Goal: Answer question/provide support: Share knowledge or assist other users

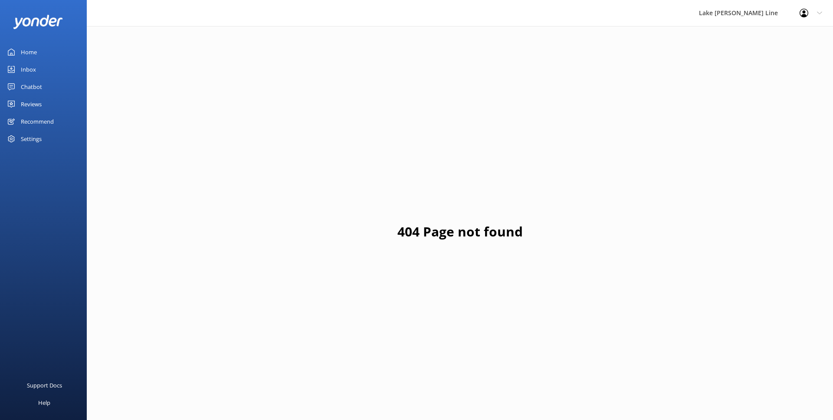
click at [41, 88] on div "Chatbot" at bounding box center [31, 86] width 21 height 17
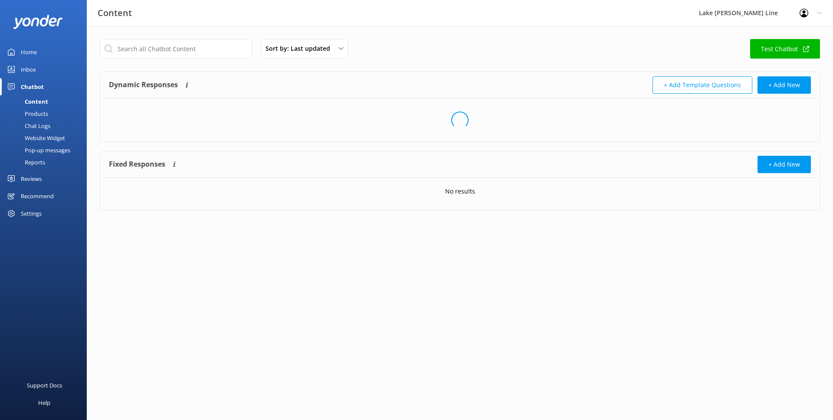
click at [34, 128] on div "Chat Logs" at bounding box center [27, 126] width 45 height 12
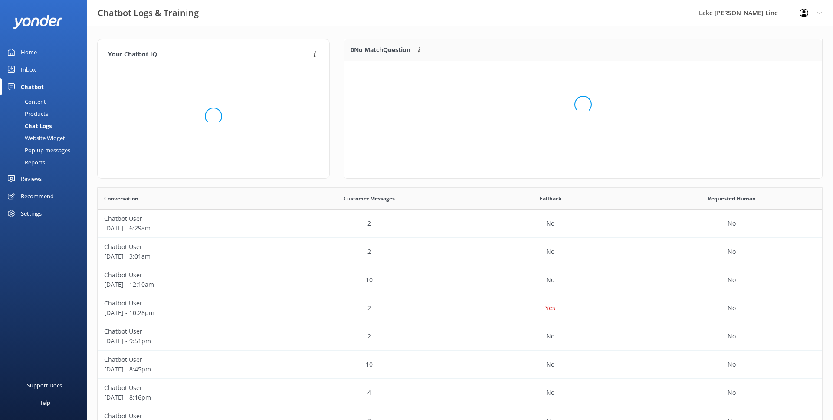
scroll to position [109, 478]
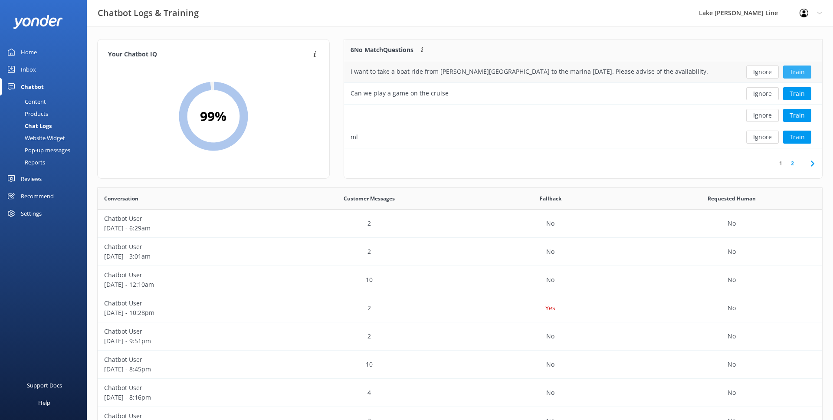
click at [791, 72] on button "Train" at bounding box center [797, 71] width 28 height 13
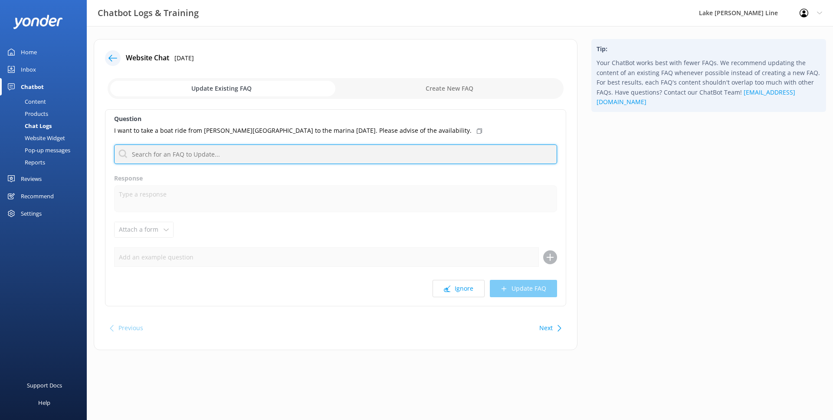
click at [310, 153] on input "text" at bounding box center [335, 154] width 443 height 20
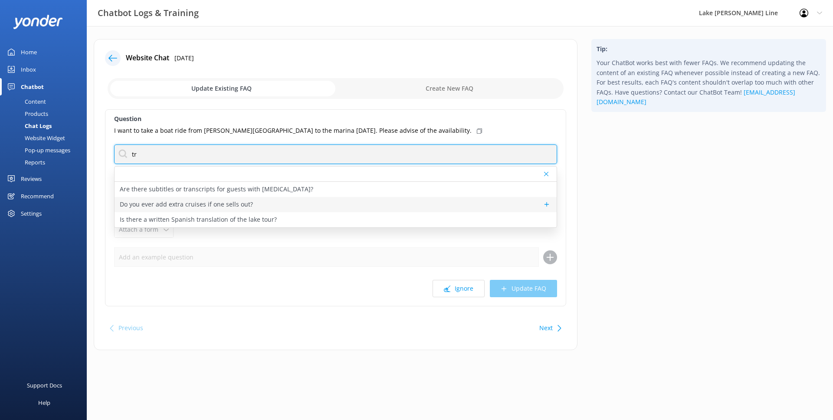
type input "t"
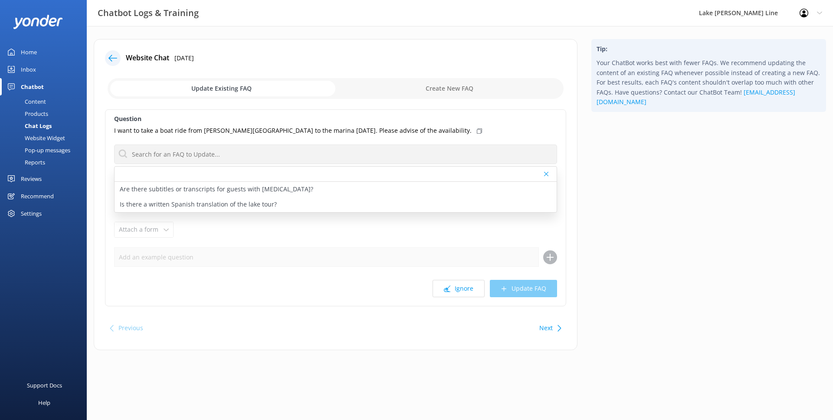
click at [266, 119] on label "Question" at bounding box center [335, 119] width 443 height 10
click at [377, 85] on input "checkbox" at bounding box center [336, 88] width 456 height 21
checkbox input "true"
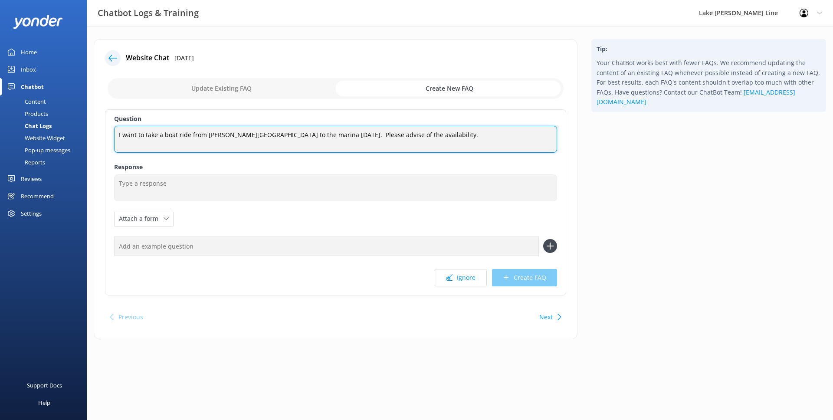
click at [414, 137] on textarea "I want to take a boat ride from [PERSON_NAME][GEOGRAPHIC_DATA] to the marina [D…" at bounding box center [335, 139] width 443 height 27
click at [378, 137] on textarea "I want to take a boat ride from [PERSON_NAME][GEOGRAPHIC_DATA] to the marina [D…" at bounding box center [335, 139] width 443 height 27
drag, startPoint x: 145, startPoint y: 136, endPoint x: 107, endPoint y: 134, distance: 38.2
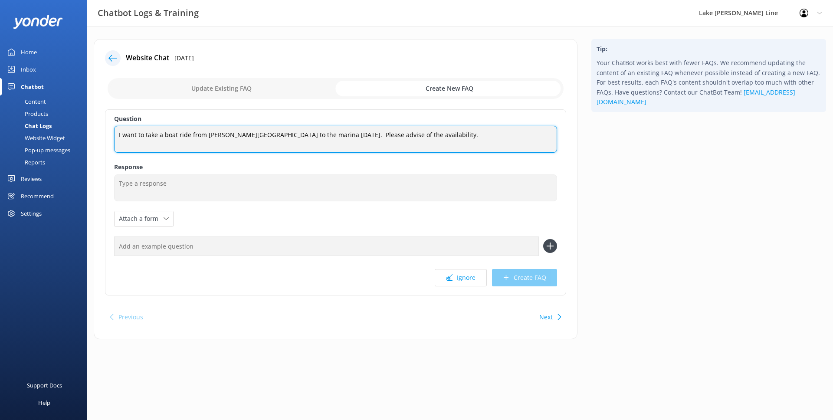
click at [107, 134] on div "Question I want to take a boat ride from [PERSON_NAME][GEOGRAPHIC_DATA] to the …" at bounding box center [335, 202] width 461 height 186
drag, startPoint x: 249, startPoint y: 134, endPoint x: 415, endPoint y: 140, distance: 165.7
click at [415, 140] on textarea "Can take a boat ride from [PERSON_NAME][GEOGRAPHIC_DATA] to the marina [DATE]. …" at bounding box center [335, 139] width 443 height 27
type textarea "Can you take a boat ride from [PERSON_NAME][GEOGRAPHIC_DATA] to the Riviera?"
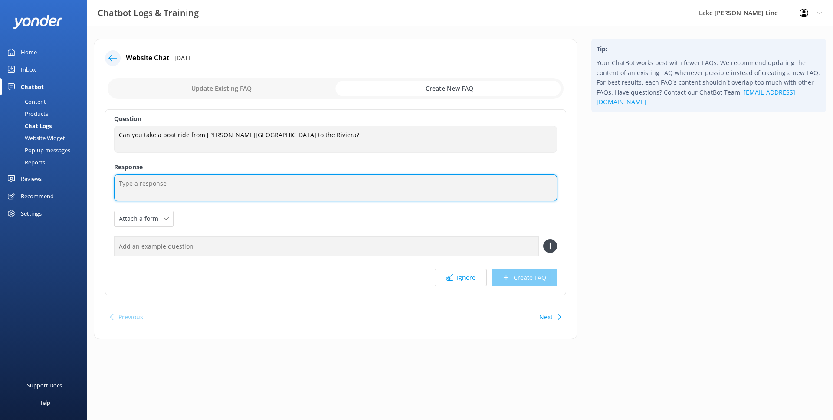
click at [163, 184] on textarea at bounding box center [335, 187] width 443 height 27
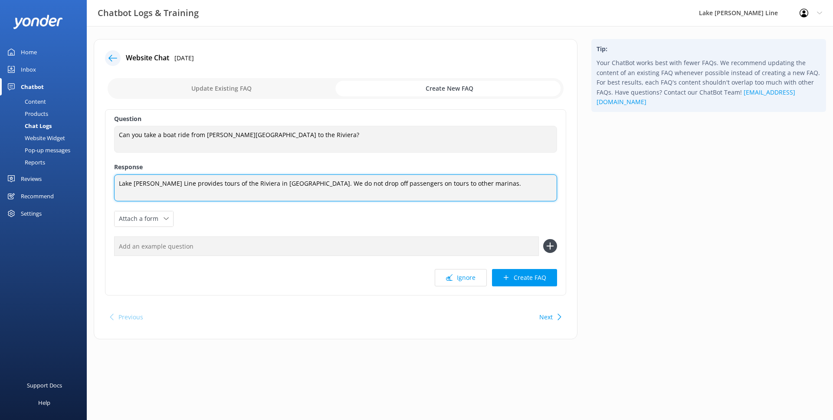
click at [216, 183] on textarea "Lake [PERSON_NAME] Line provides tours of the Riviera in [GEOGRAPHIC_DATA]. We …" at bounding box center [335, 187] width 443 height 27
click at [253, 185] on textarea "Lake [PERSON_NAME] Line provides public tours of the [GEOGRAPHIC_DATA] in [GEOG…" at bounding box center [335, 187] width 443 height 27
click at [251, 182] on textarea "Lake [PERSON_NAME] Line provides public tours out of the [GEOGRAPHIC_DATA] in […" at bounding box center [335, 187] width 443 height 27
click at [256, 185] on textarea "Lake [PERSON_NAME] Line offers public tours on a boat departing from the [GEOGR…" at bounding box center [335, 187] width 443 height 27
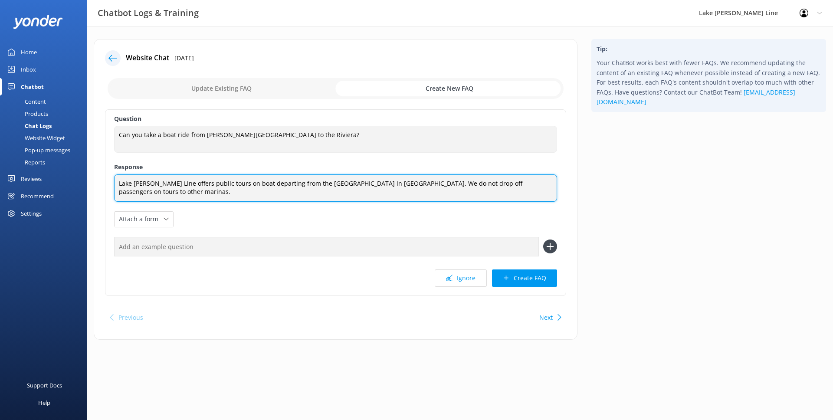
click at [265, 183] on textarea "Lake [PERSON_NAME] Line offers public tours on boat departing from the [GEOGRAP…" at bounding box center [335, 187] width 443 height 27
click at [177, 192] on textarea "Lake [PERSON_NAME] Line offers public tours on boats departing from the [GEOGRA…" at bounding box center [335, 187] width 443 height 27
type textarea "Lake [PERSON_NAME] Line offers public tours on boats departing from the [GEOGRA…"
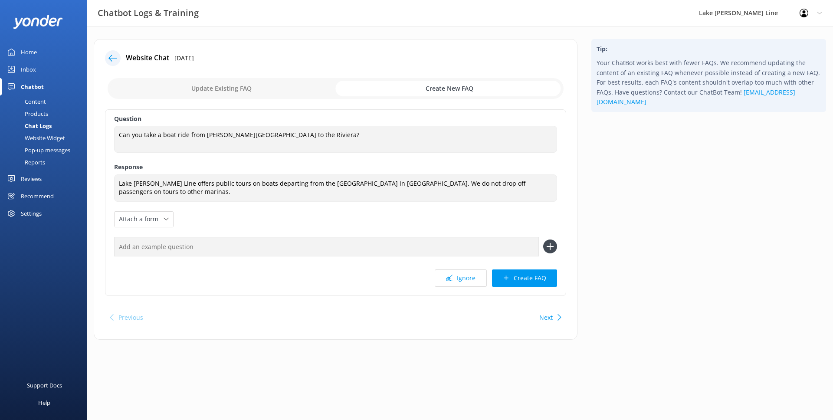
click at [195, 244] on input "text" at bounding box center [326, 247] width 425 height 20
type input "Can I get dropped off somewhere else?"
click at [547, 242] on icon at bounding box center [550, 246] width 14 height 14
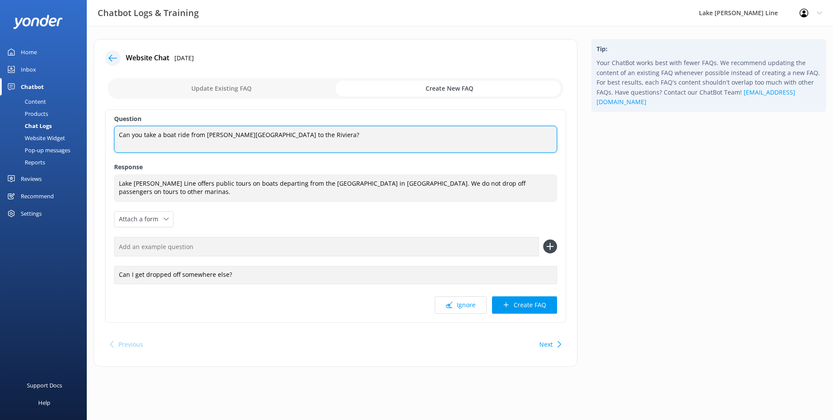
click at [276, 134] on textarea "Can you take a boat ride from [PERSON_NAME][GEOGRAPHIC_DATA] to the Riviera?" at bounding box center [335, 139] width 443 height 27
click at [315, 134] on textarea "Can you take a boat ride from [PERSON_NAME][GEOGRAPHIC_DATA] to [GEOGRAPHIC_DAT…" at bounding box center [335, 139] width 443 height 27
type textarea "Can you take a boat ride from [PERSON_NAME][GEOGRAPHIC_DATA] to [GEOGRAPHIC_DAT…"
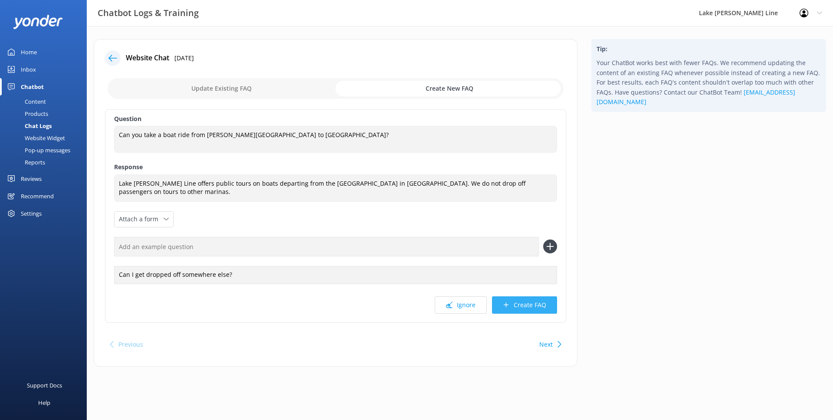
click at [500, 305] on button "Create FAQ" at bounding box center [524, 304] width 65 height 17
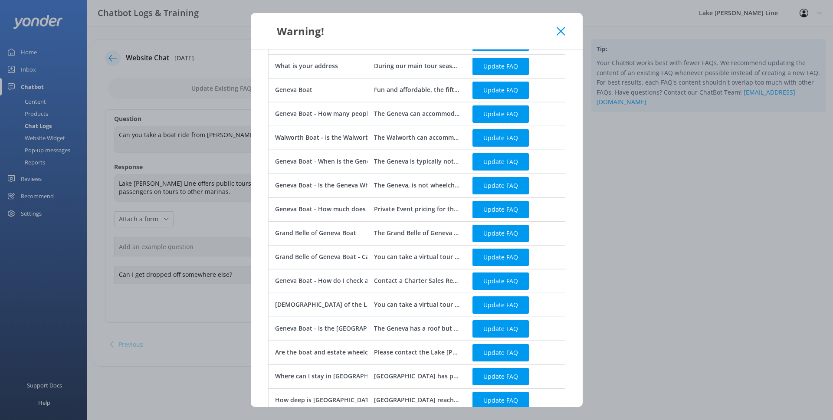
scroll to position [281, 0]
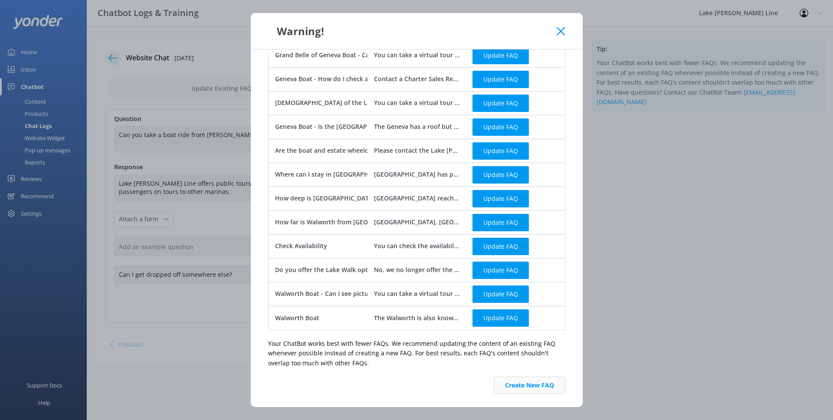
click at [524, 392] on button "Create New FAQ" at bounding box center [529, 384] width 72 height 17
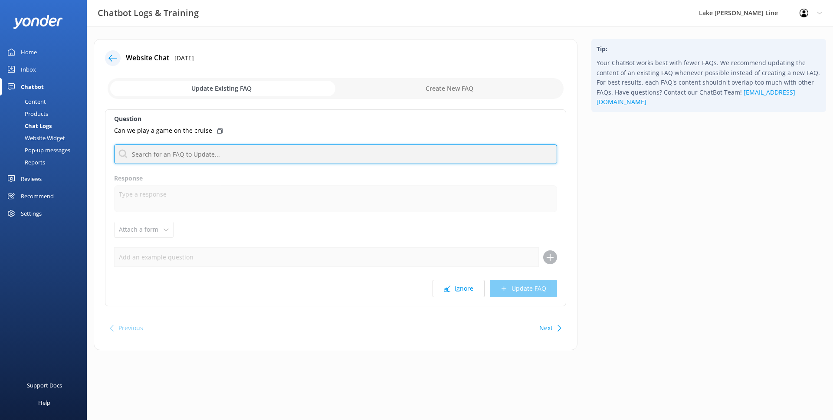
click at [233, 152] on input "text" at bounding box center [335, 154] width 443 height 20
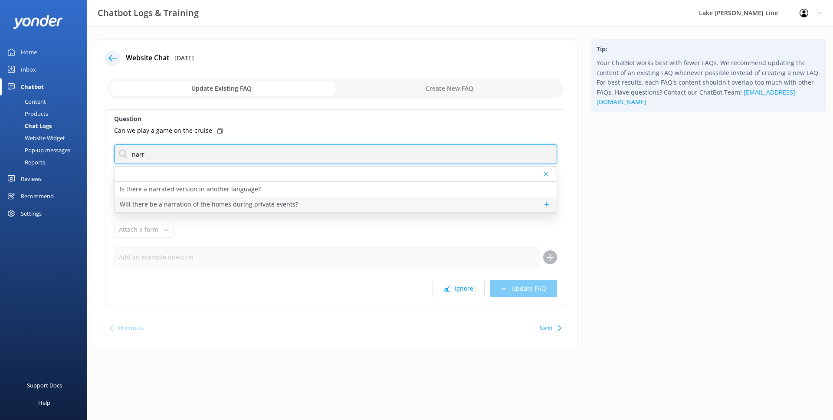
type input "narr"
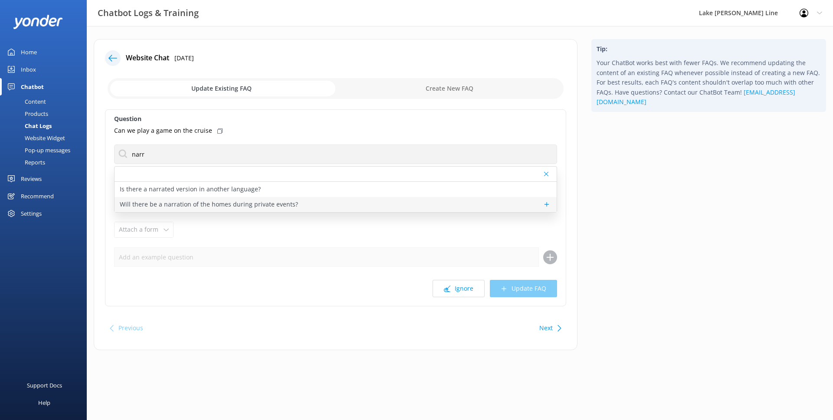
click at [295, 208] on div "Will there be a narration of the homes during private events?" at bounding box center [335, 204] width 442 height 15
type textarea "Our captains are always up for giving a great tour, but that is up to you. Typi…"
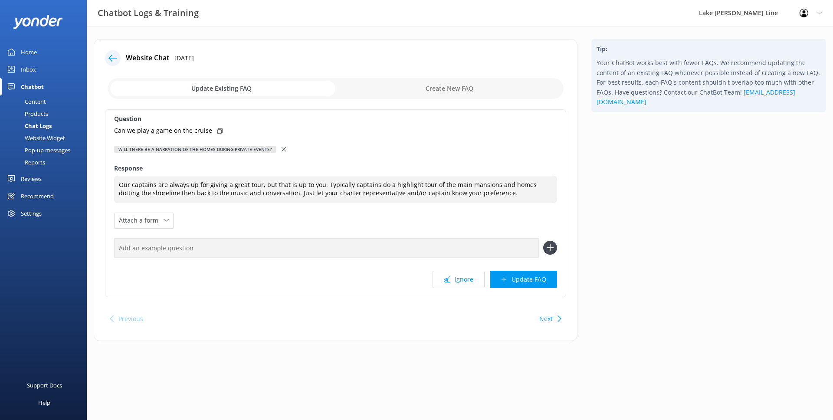
click at [281, 150] on use at bounding box center [283, 149] width 4 height 4
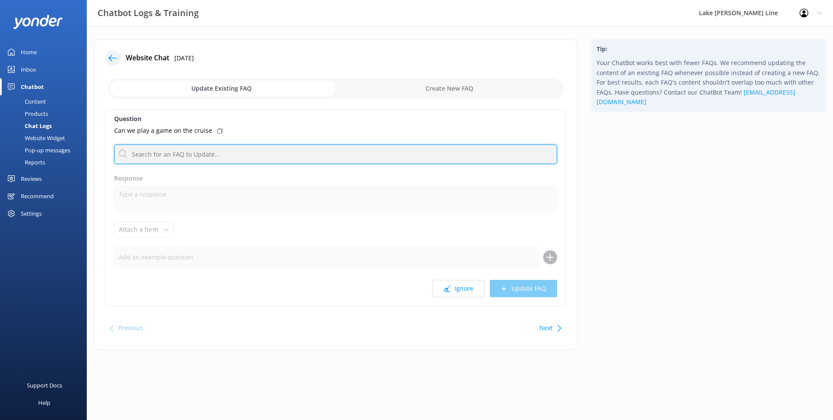
click at [274, 151] on input "text" at bounding box center [335, 154] width 443 height 20
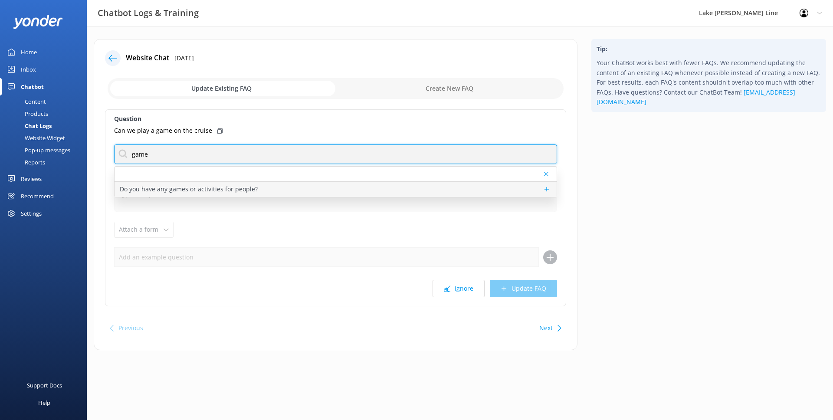
type input "game"
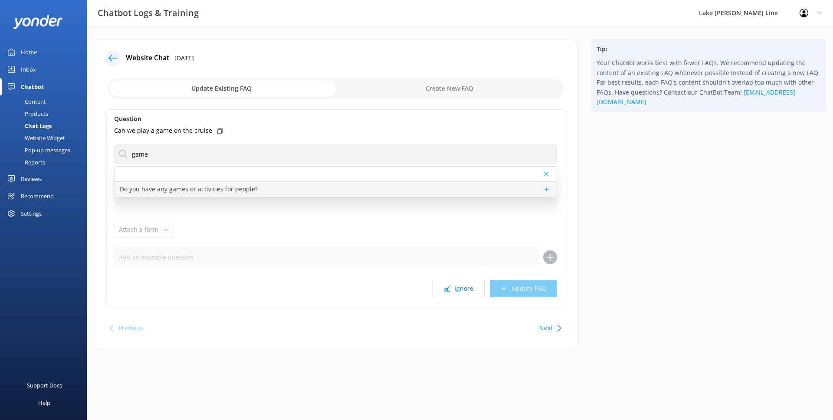
click at [230, 188] on p "Do you have any games or activities for people?" at bounding box center [189, 189] width 138 height 10
type textarea "We offer a team building event called the Geneva Geo Challenge, as well as a fu…"
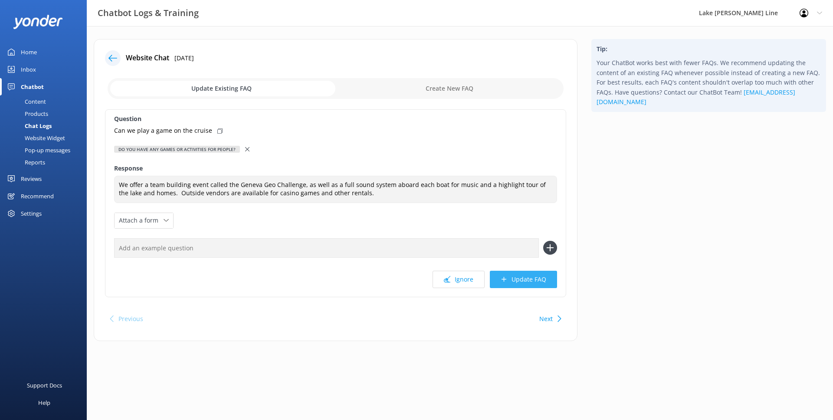
click at [502, 278] on icon at bounding box center [503, 279] width 7 height 7
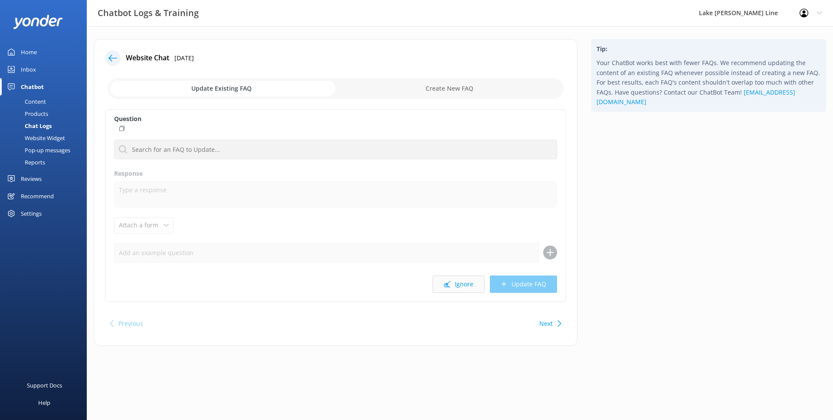
click at [470, 277] on button "Ignore" at bounding box center [458, 283] width 52 height 17
click at [470, 282] on button "Ignore" at bounding box center [458, 288] width 52 height 17
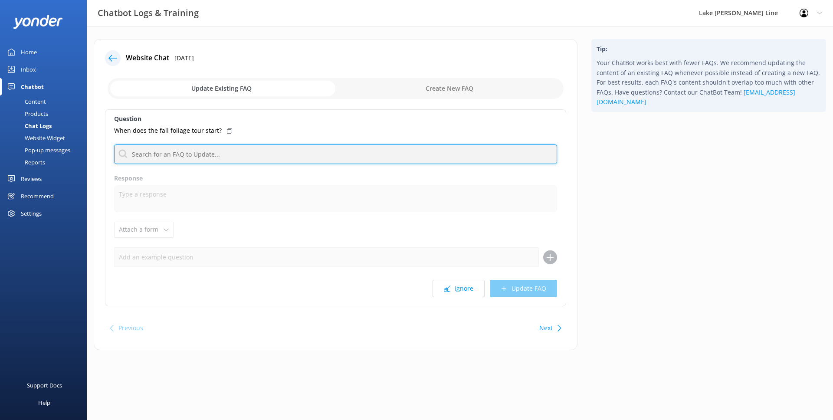
click at [328, 155] on input "text" at bounding box center [335, 154] width 443 height 20
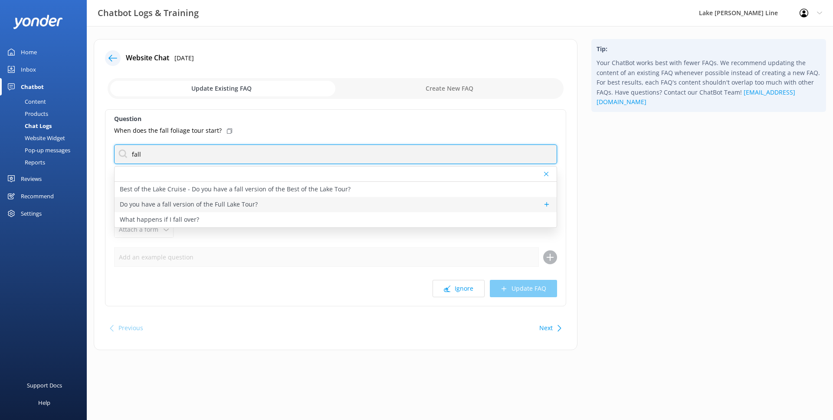
type input "fall"
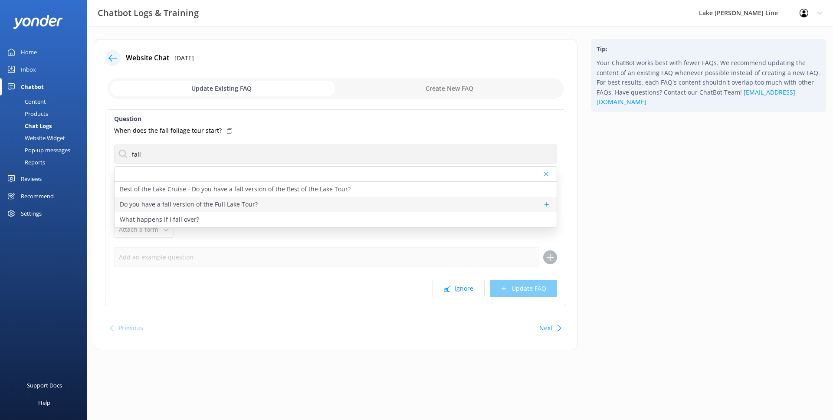
click at [289, 202] on div "Do you have a fall version of the Full Lake Tour?" at bounding box center [335, 204] width 442 height 15
type textarea "You don't want to miss the fall version of the Full Lake Tour in September and …"
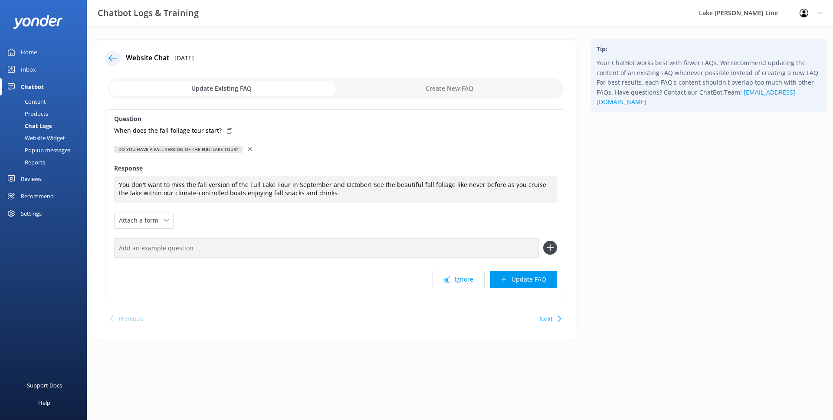
click at [249, 143] on div "Question When does the fall foliage tour start? Do you have a fall version of t…" at bounding box center [335, 203] width 461 height 188
click at [244, 148] on div "Do you have a fall version of the Full Lake Tour?" at bounding box center [335, 149] width 443 height 10
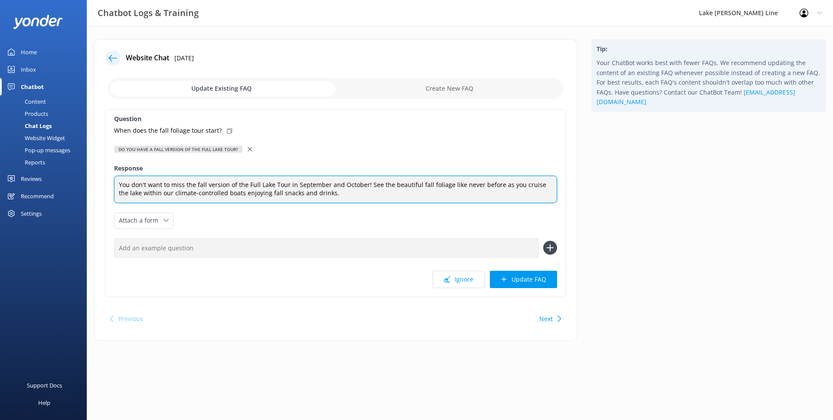
click at [292, 185] on textarea "You don't want to miss the fall version of the Full Lake Tour in September and …" at bounding box center [335, 189] width 443 height 27
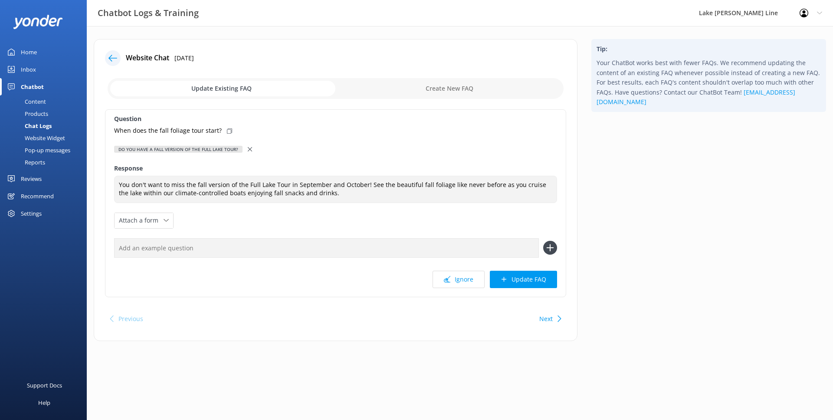
click at [421, 85] on input "checkbox" at bounding box center [336, 88] width 456 height 21
checkbox input "true"
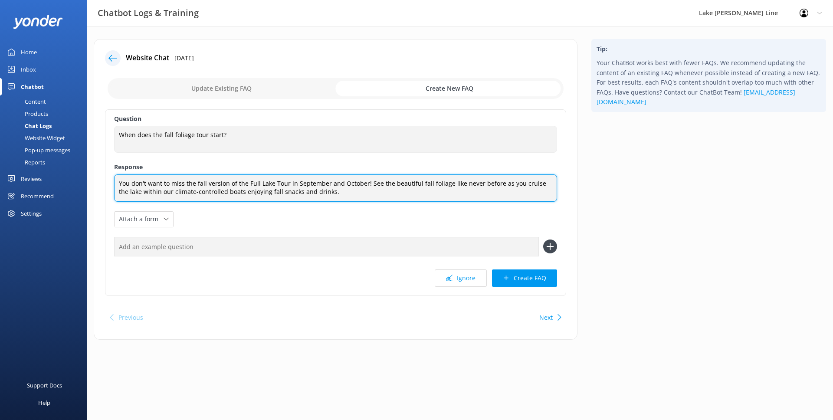
click at [248, 180] on textarea "You don't want to miss the fall version of the Full Lake Tour in September and …" at bounding box center [335, 187] width 443 height 27
click at [259, 185] on textarea "You don't want to miss the fall version of the Full Lake Tour in September and …" at bounding box center [335, 187] width 443 height 27
drag, startPoint x: 285, startPoint y: 183, endPoint x: 206, endPoint y: 184, distance: 78.9
click at [206, 184] on textarea "You don't want to miss the fall version of the Full Lake Tour in September and …" at bounding box center [335, 187] width 443 height 27
type textarea "You don't want to miss the fall colors tours starting in September and October!…"
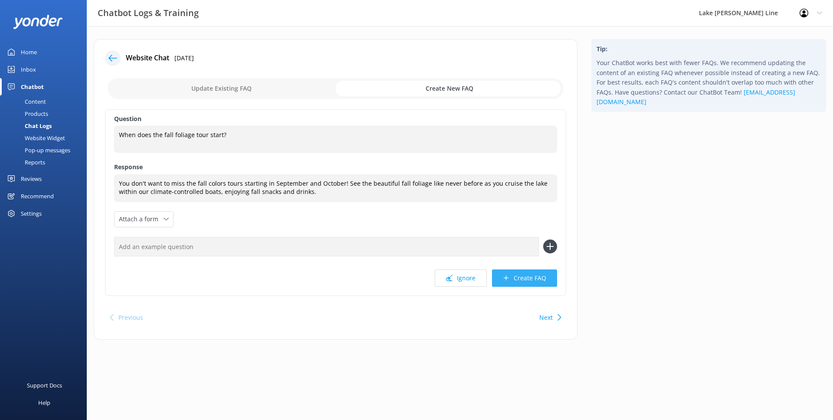
click at [520, 275] on button "Create FAQ" at bounding box center [524, 277] width 65 height 17
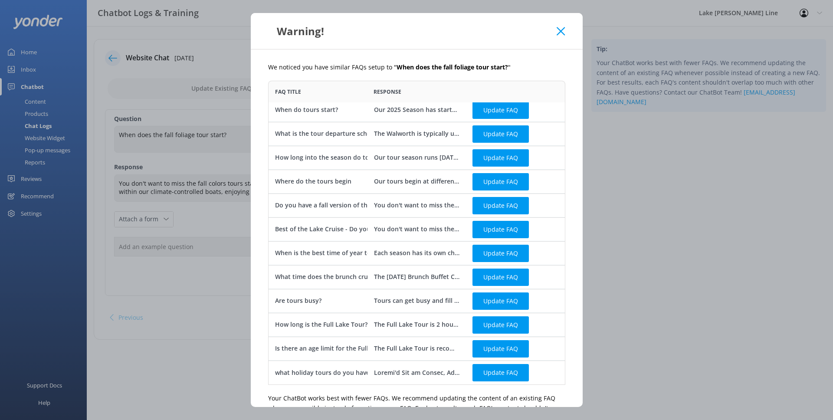
scroll to position [55, 0]
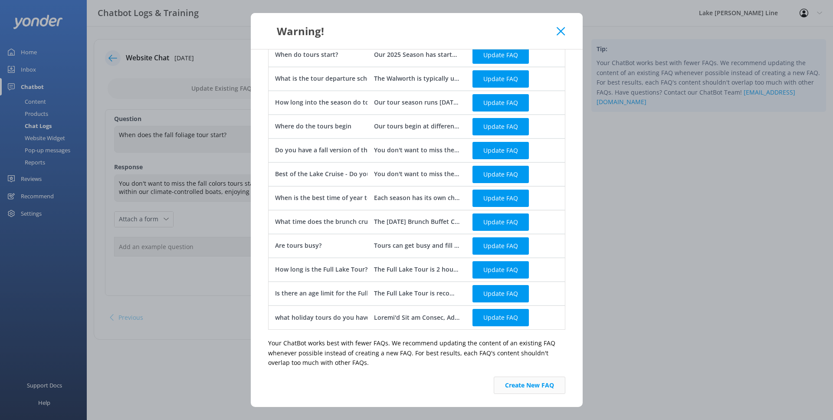
click at [555, 387] on button "Create New FAQ" at bounding box center [529, 384] width 72 height 17
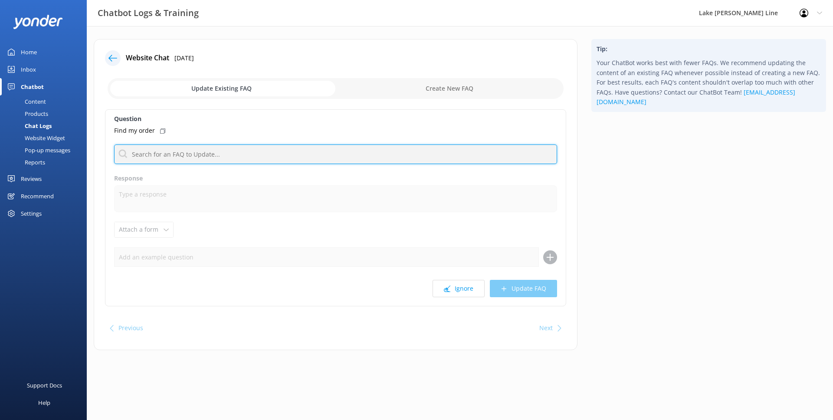
click at [336, 154] on input "text" at bounding box center [335, 154] width 443 height 20
type input "confirmation"
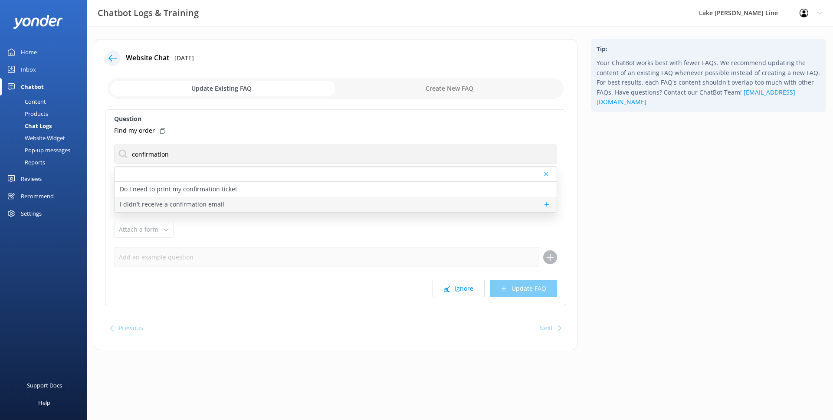
click at [186, 199] on div "I didn't receive a confirmation email" at bounding box center [335, 204] width 442 height 15
type textarea "If you didn't receive a confirmation email after completing your booking, pleas…"
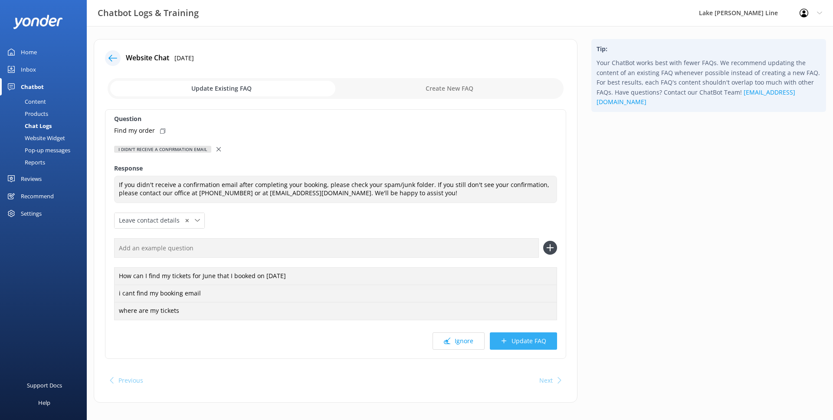
click at [501, 340] on icon at bounding box center [503, 340] width 7 height 7
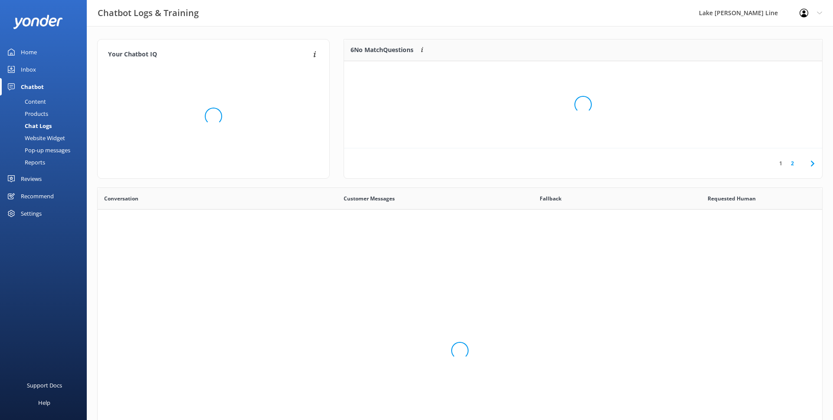
scroll to position [304, 724]
